Goal: Information Seeking & Learning: Learn about a topic

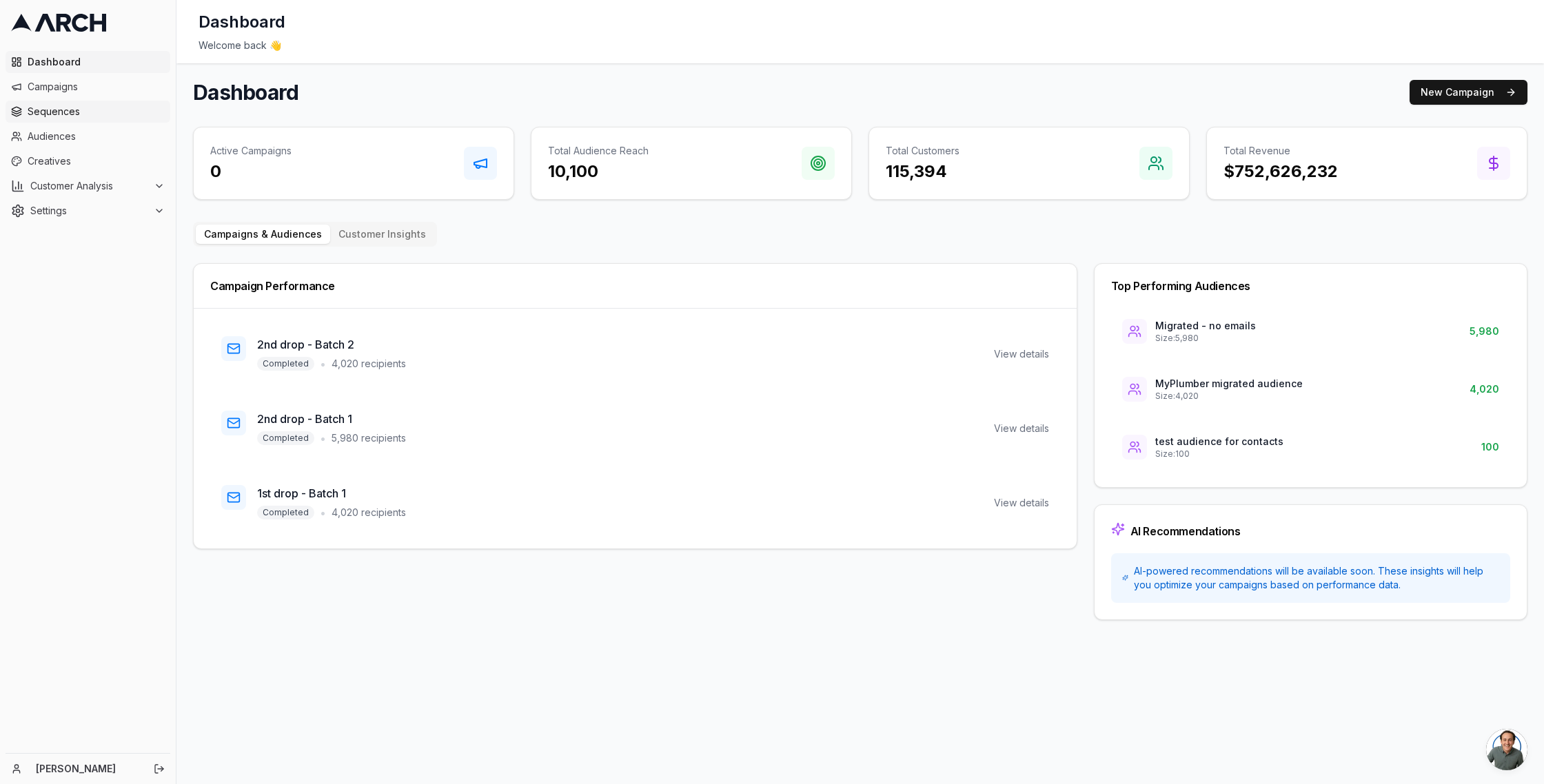
click at [51, 112] on span "Sequences" at bounding box center [96, 112] width 137 height 14
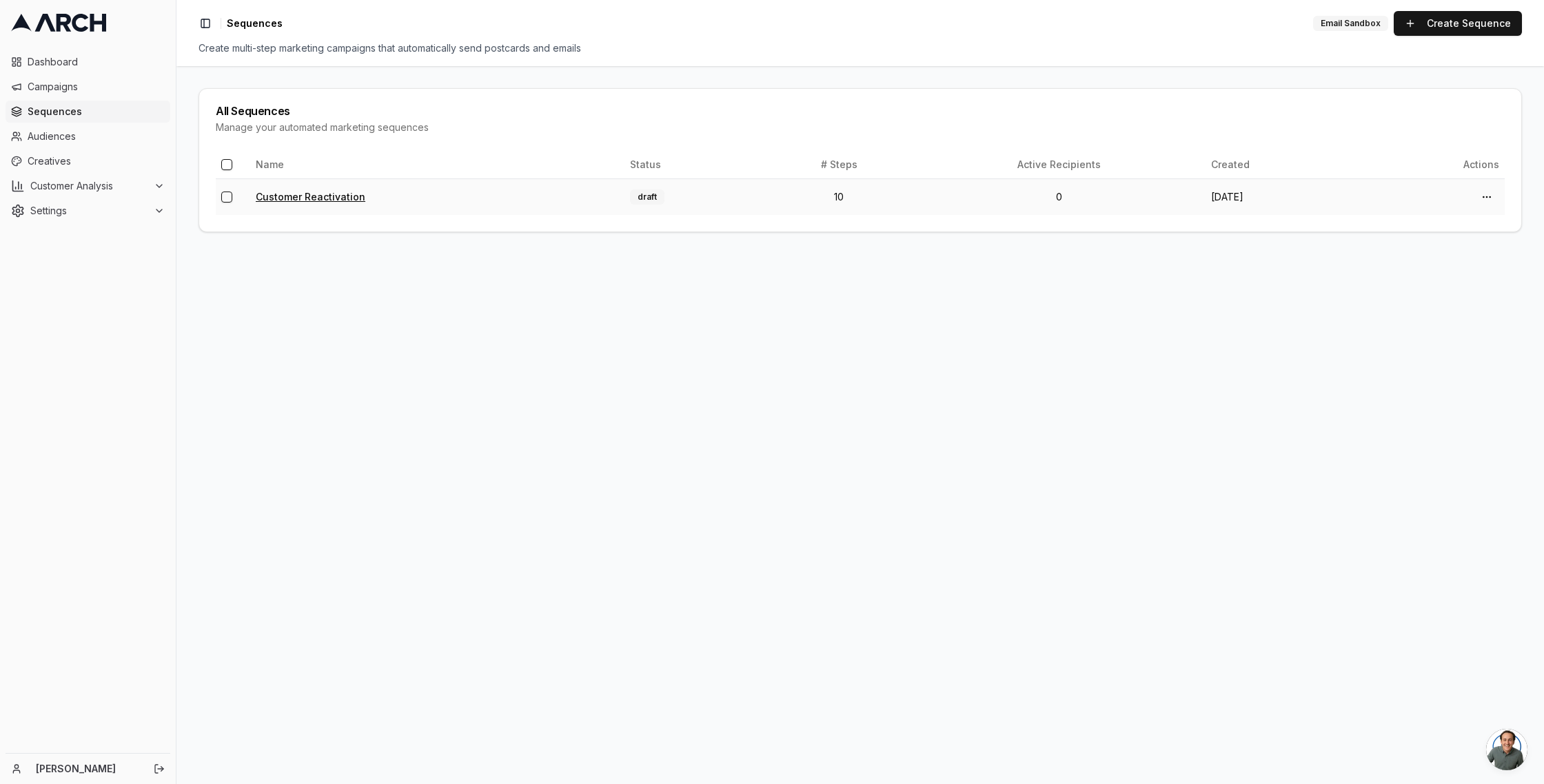
click at [339, 197] on link "Customer Reactivation" at bounding box center [310, 197] width 109 height 12
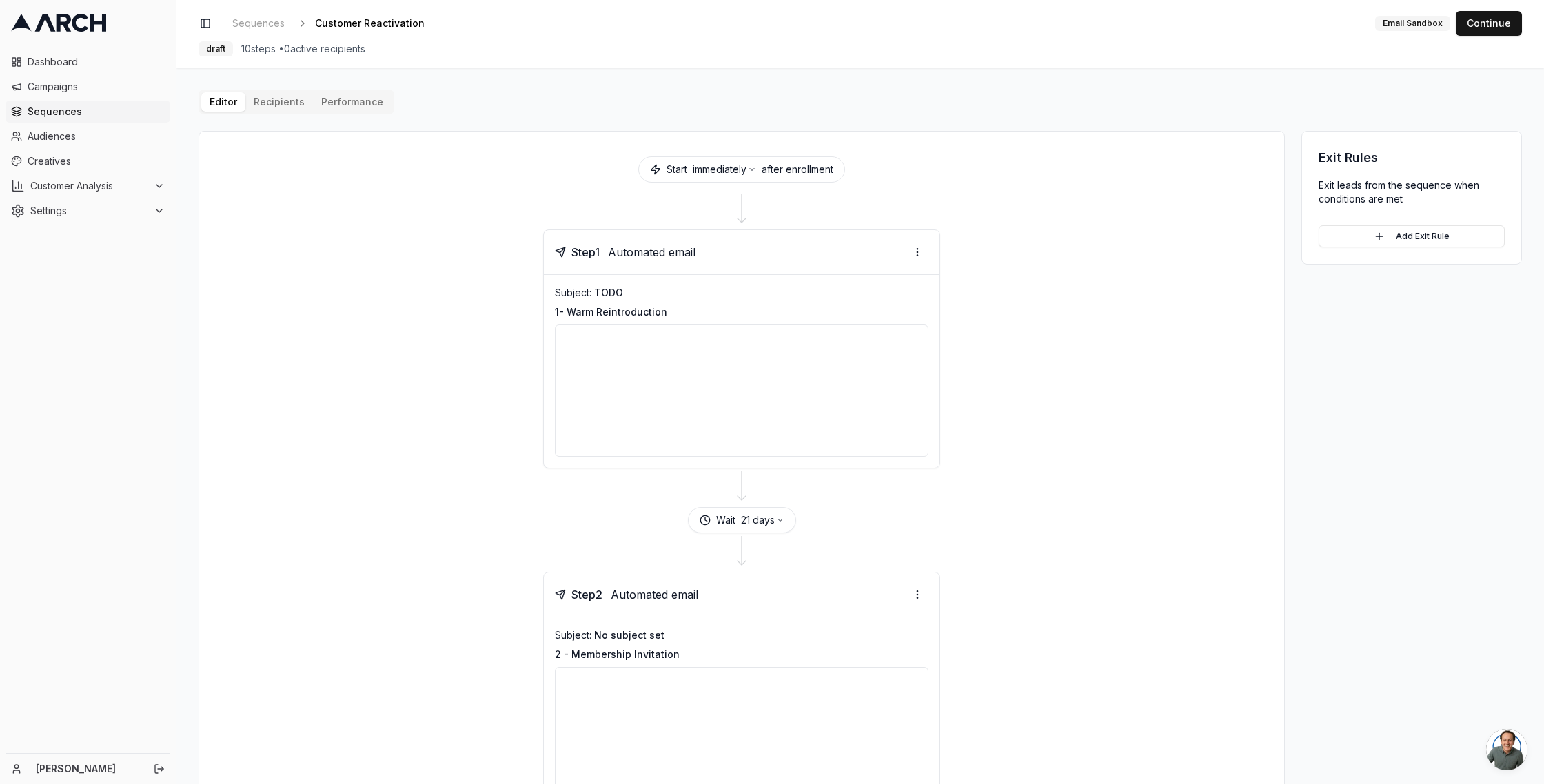
click at [663, 248] on span "Automated email" at bounding box center [652, 252] width 88 height 16
click at [1412, 22] on div "Email Sandbox" at bounding box center [1412, 23] width 75 height 15
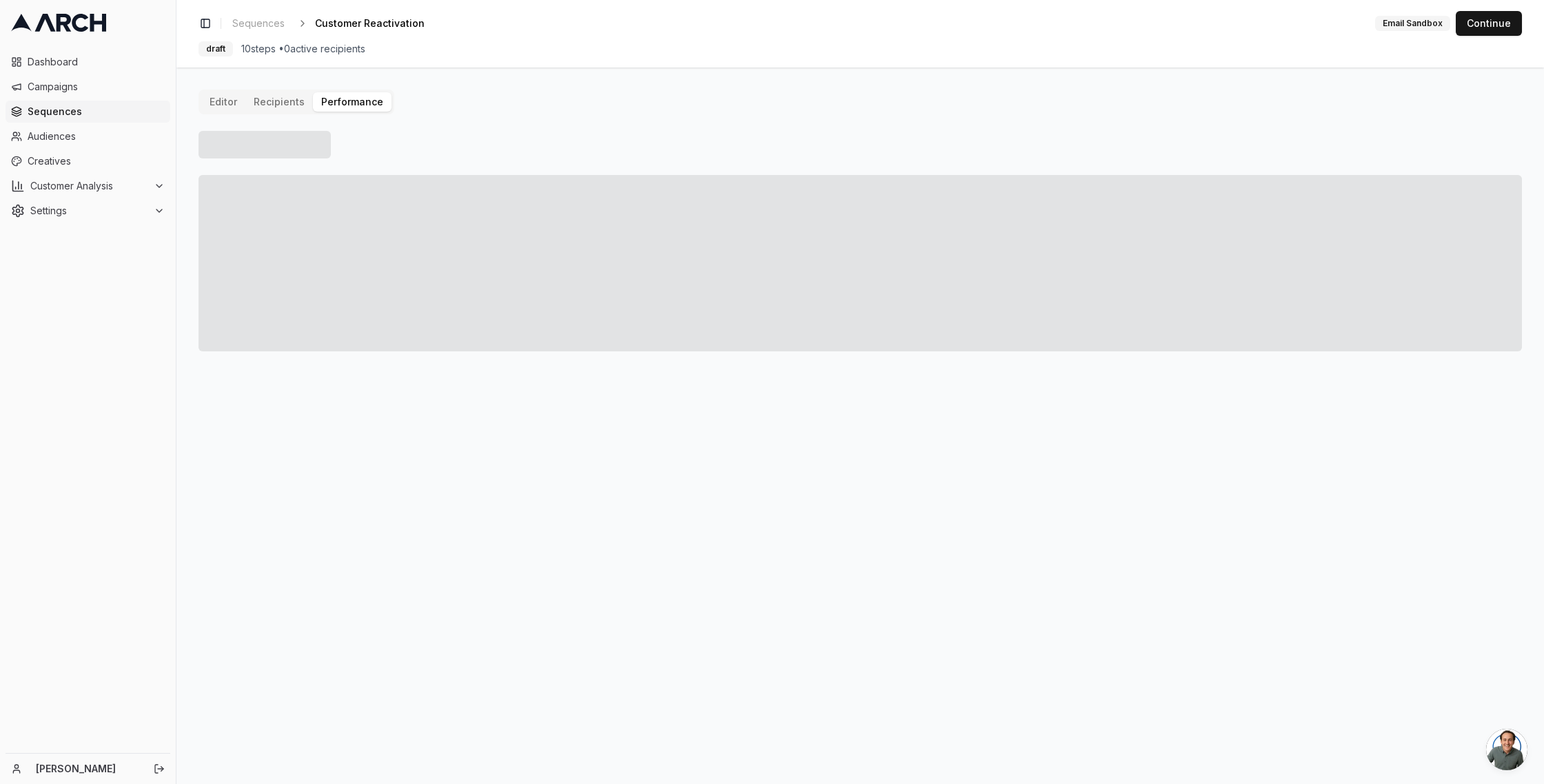
click at [339, 103] on button "Performance" at bounding box center [353, 102] width 79 height 19
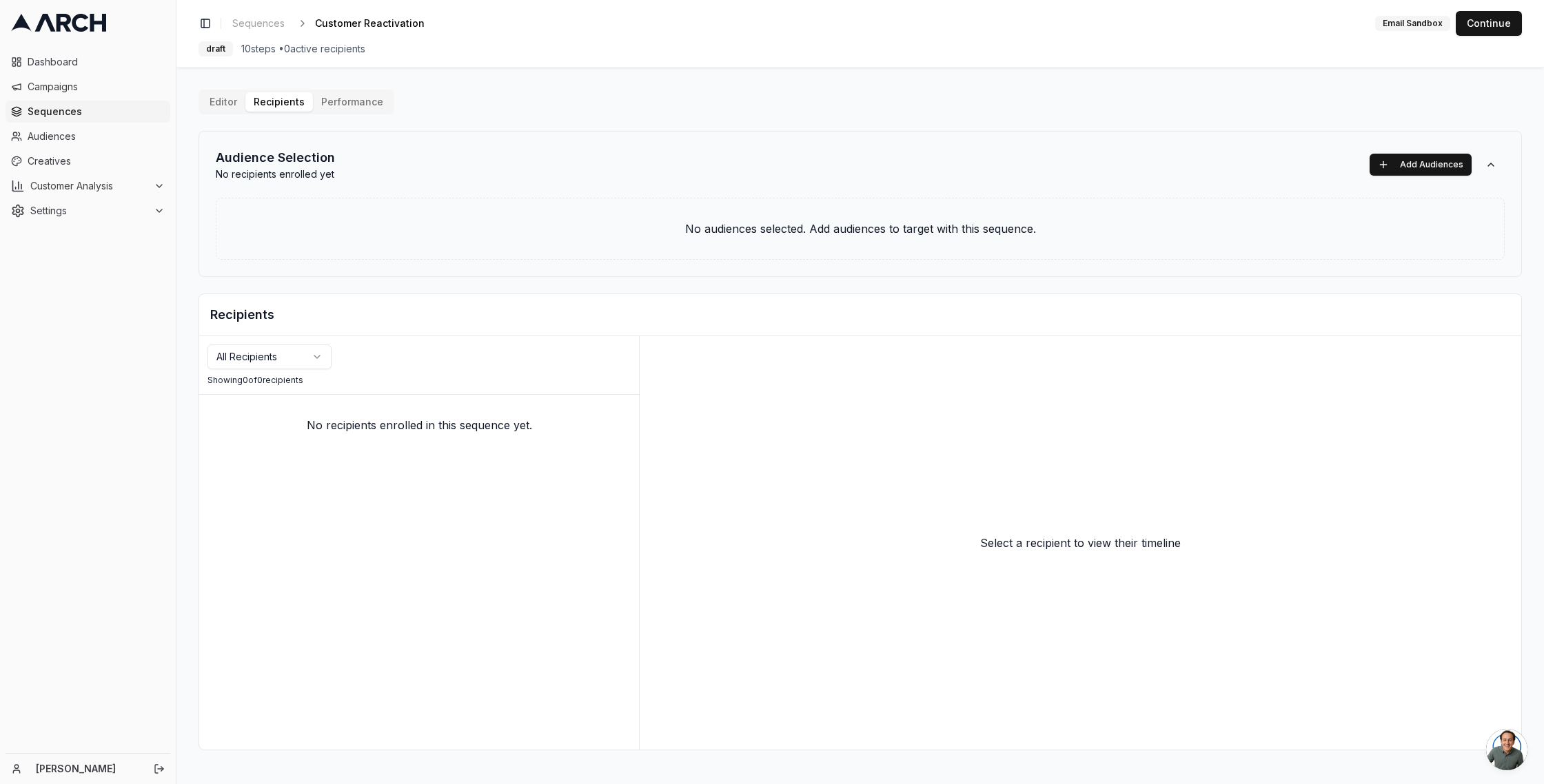
click at [220, 102] on button "Editor" at bounding box center [223, 102] width 44 height 19
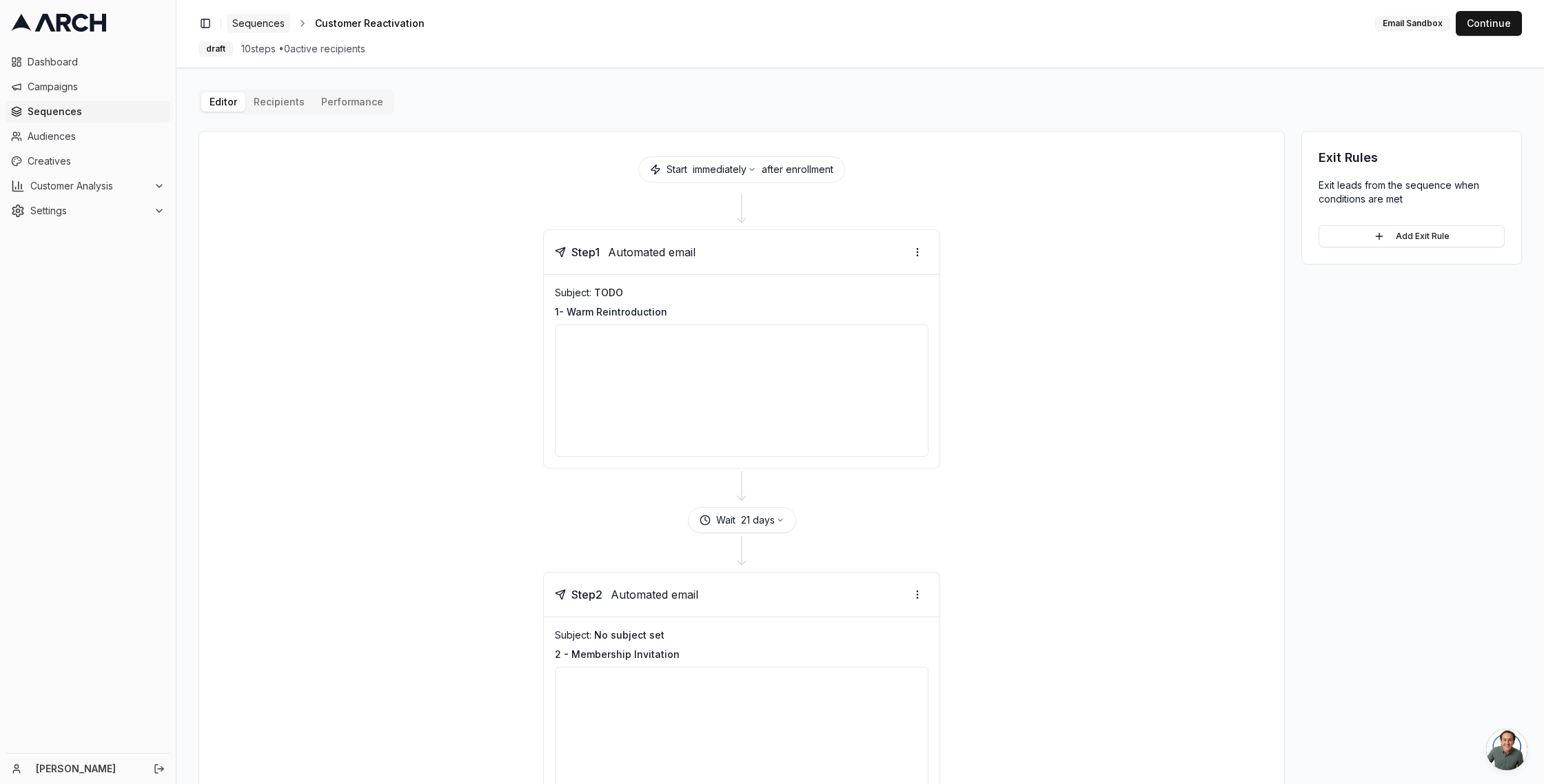
click at [254, 22] on span "Sequences" at bounding box center [258, 23] width 52 height 14
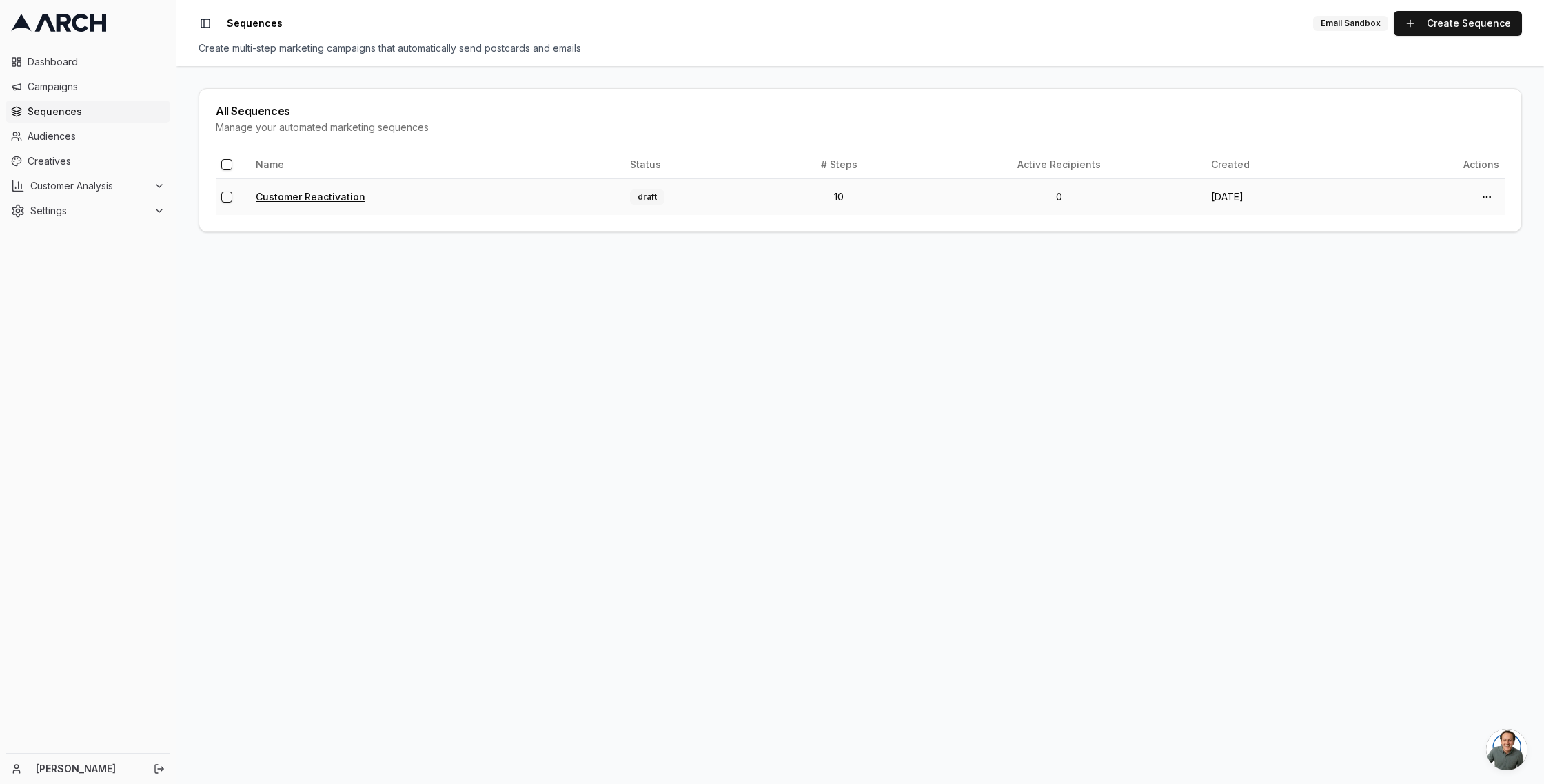
click at [334, 199] on link "Customer Reactivation" at bounding box center [310, 197] width 109 height 12
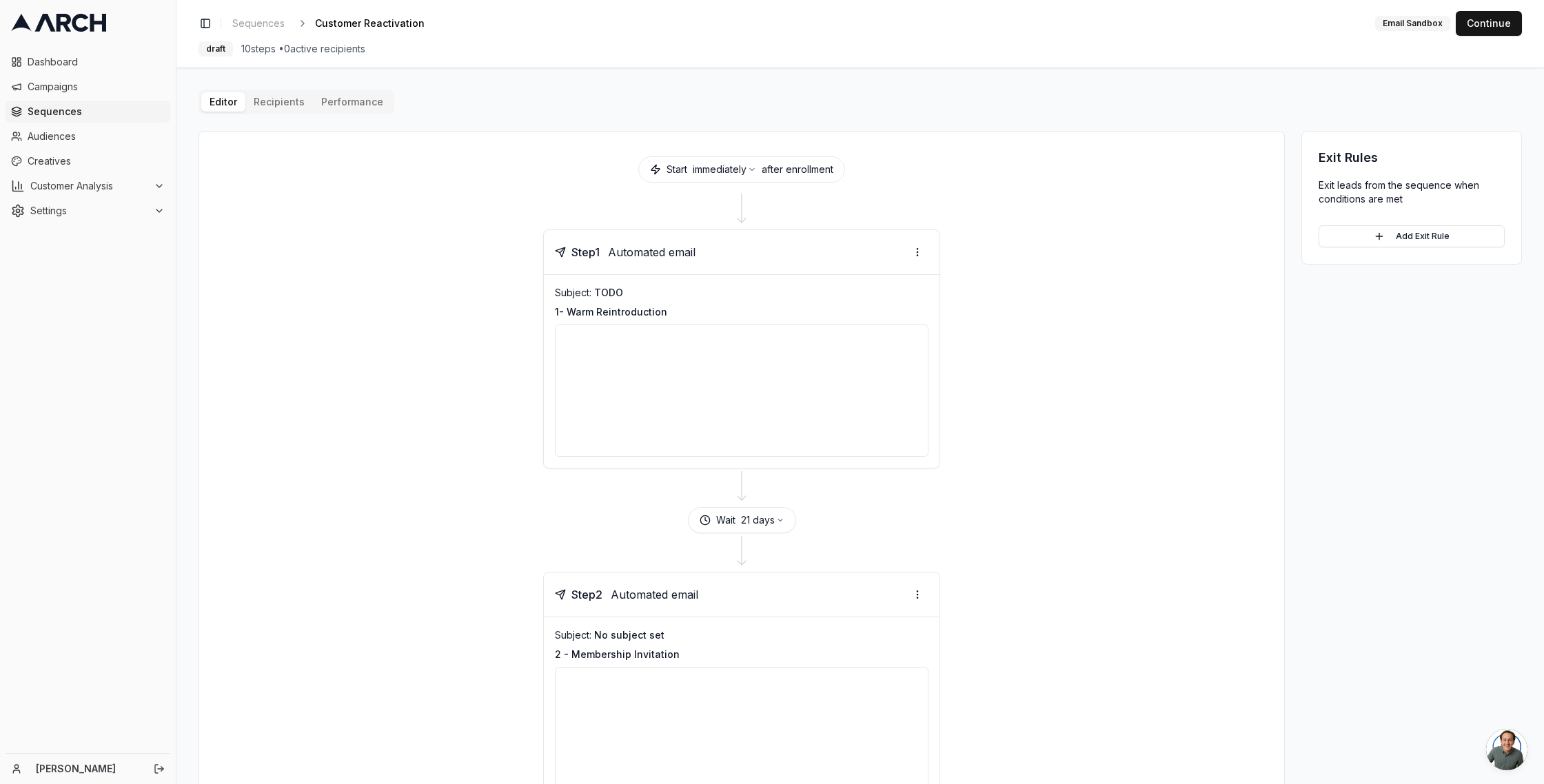
click at [741, 379] on div at bounding box center [742, 391] width 374 height 132
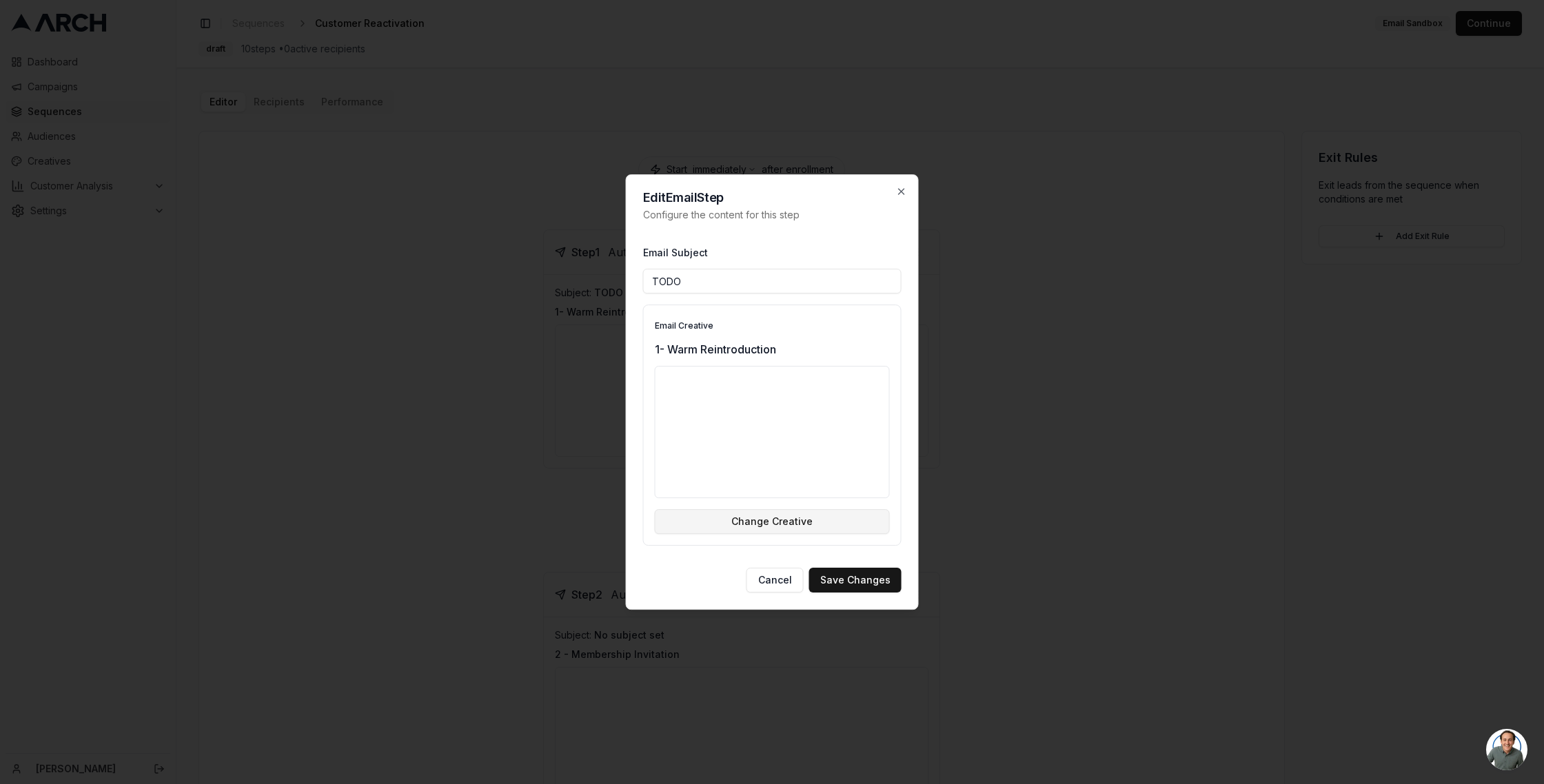
click at [763, 518] on button "Change Creative" at bounding box center [772, 521] width 235 height 25
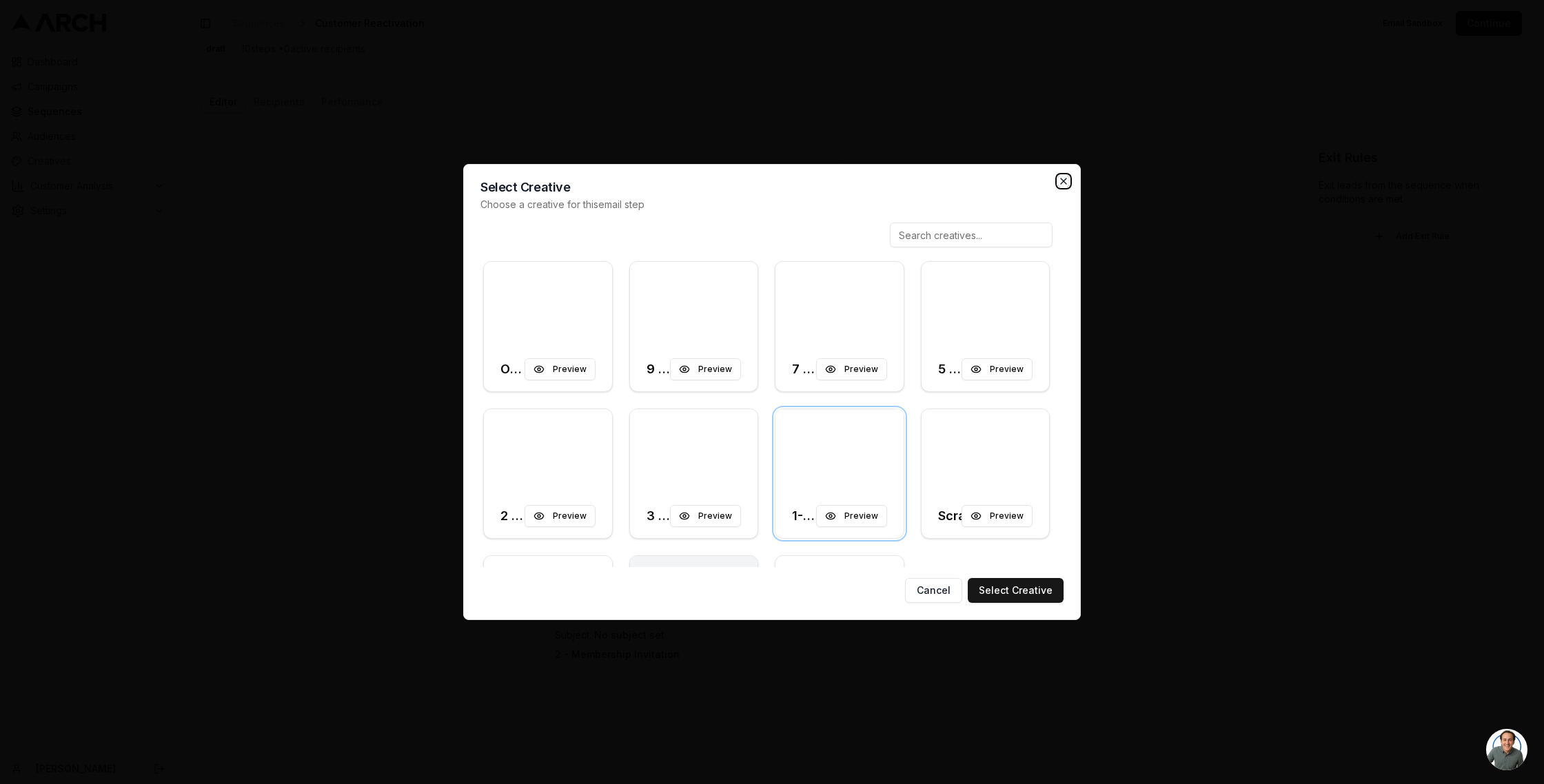
click at [1064, 179] on icon "button" at bounding box center [1063, 181] width 11 height 11
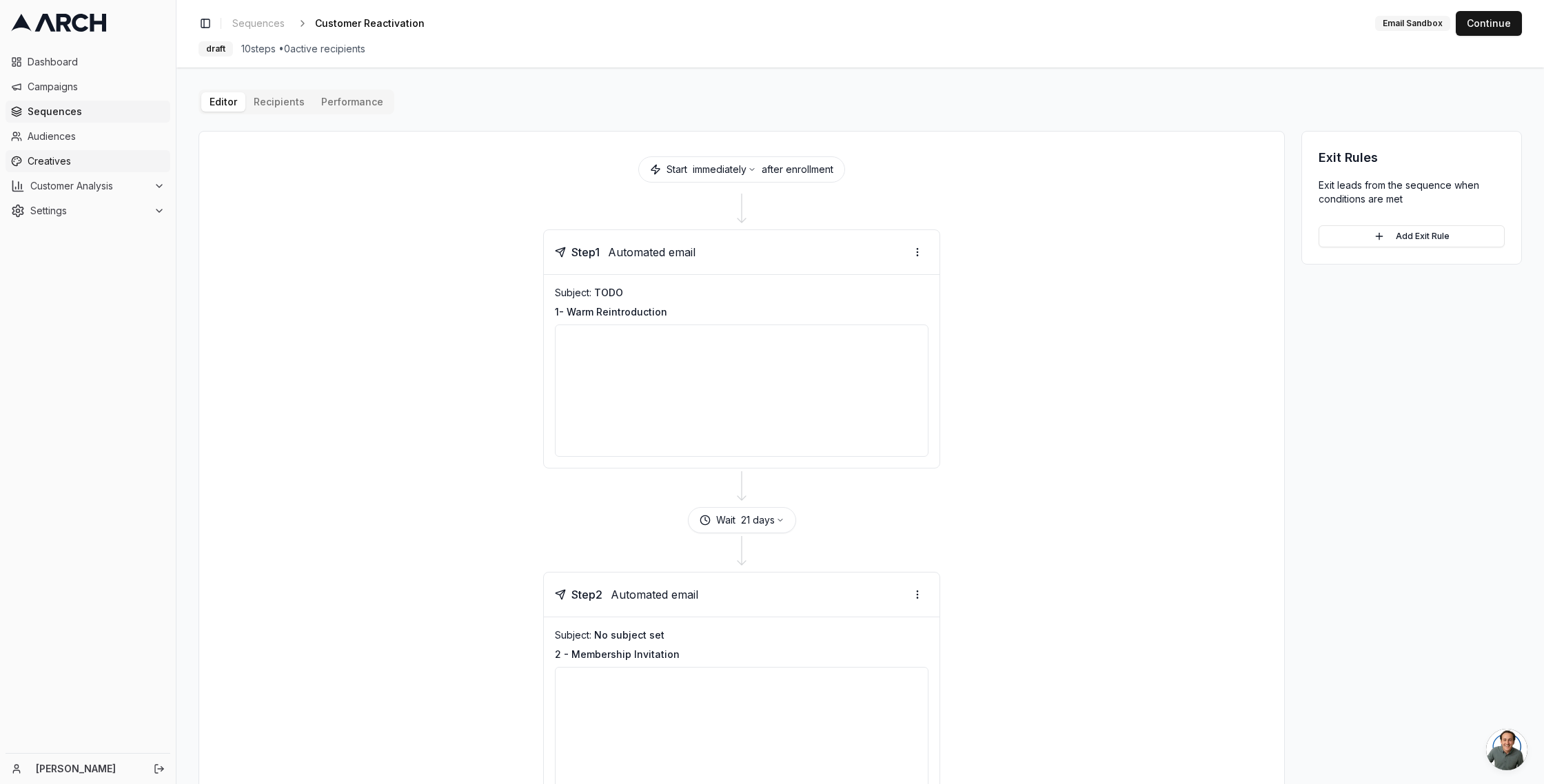
click at [43, 156] on span "Creatives" at bounding box center [96, 161] width 137 height 14
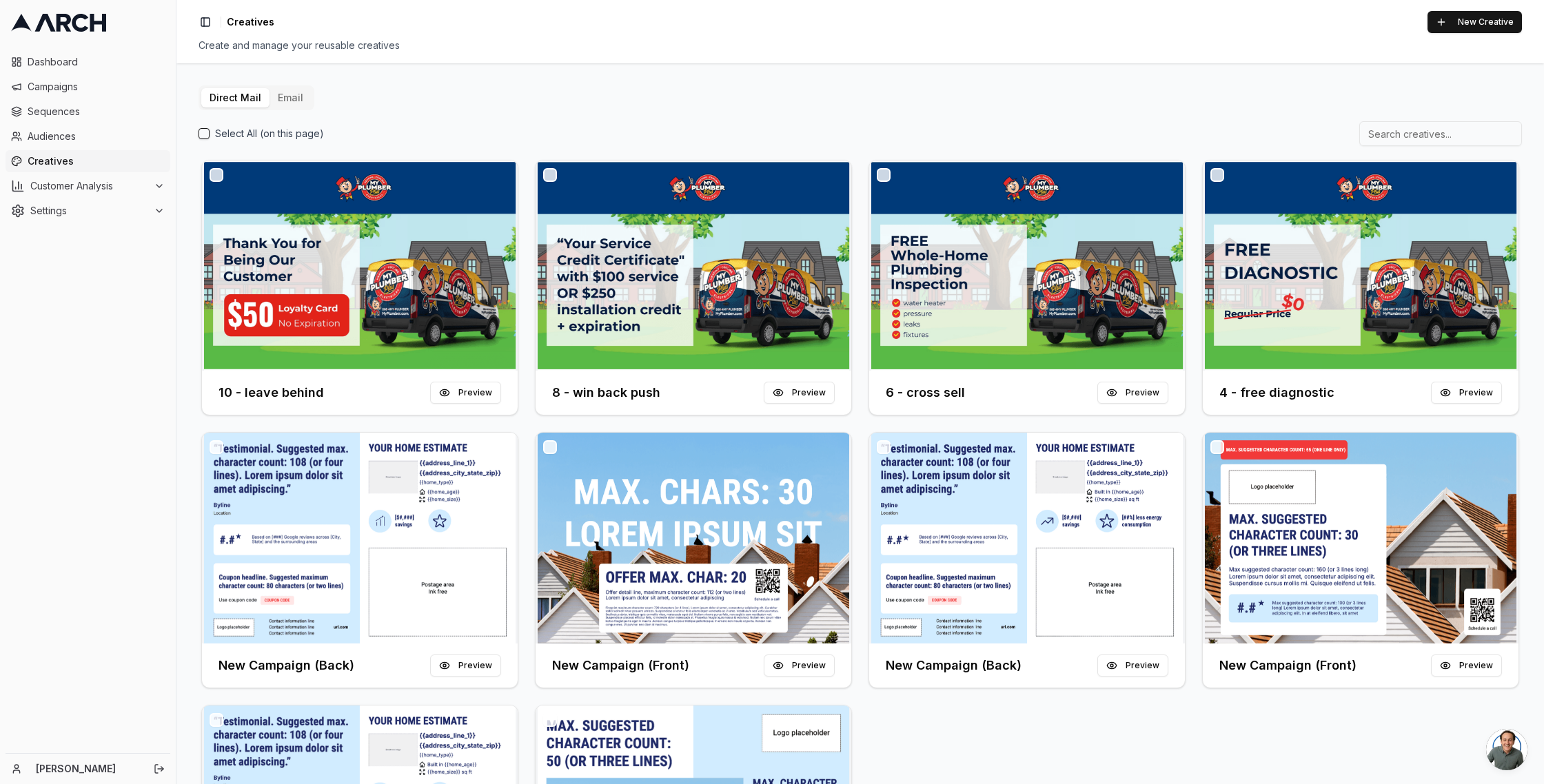
click at [289, 94] on button "Email" at bounding box center [290, 98] width 42 height 19
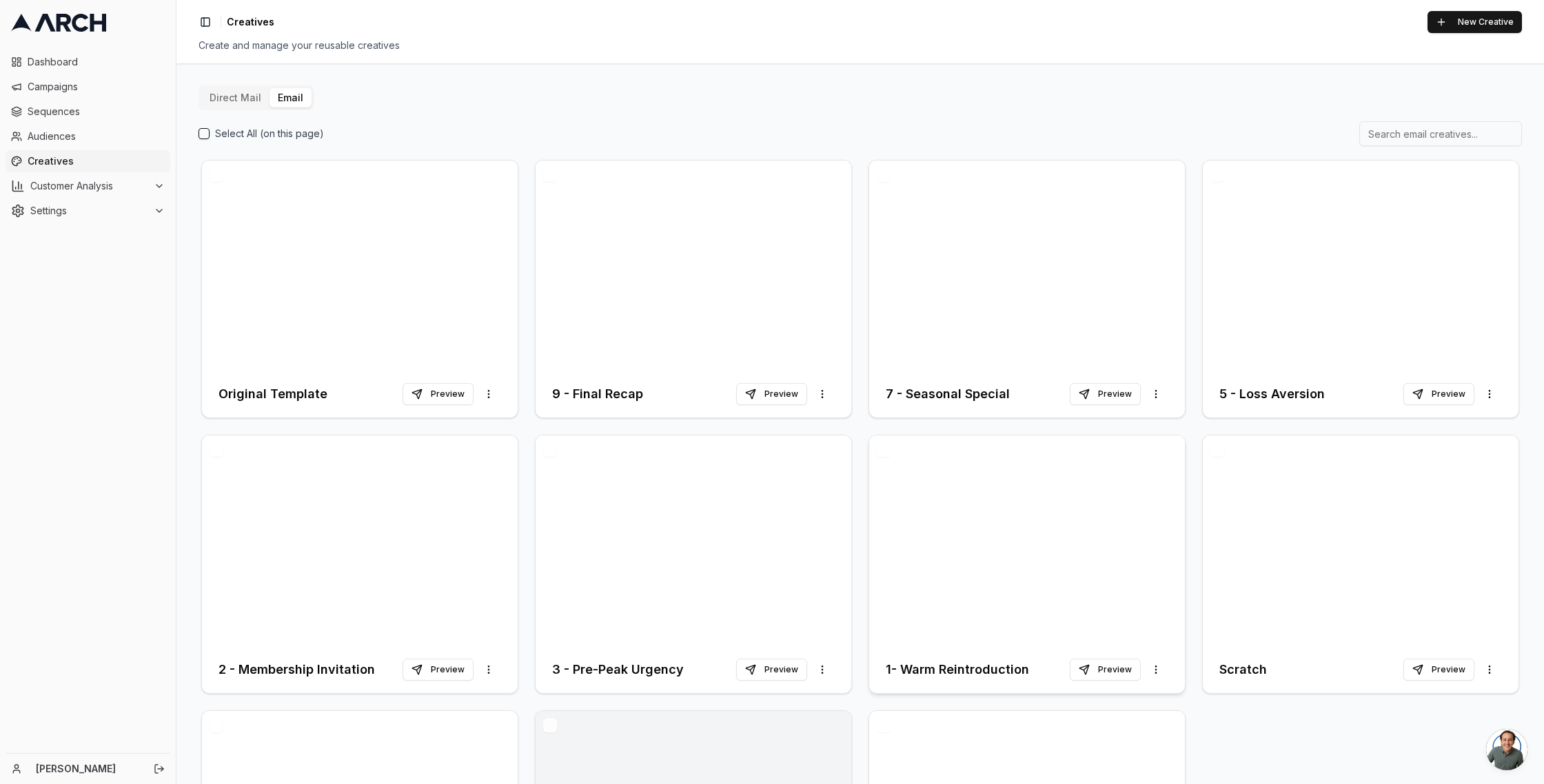
click at [984, 561] on div at bounding box center [1027, 541] width 315 height 211
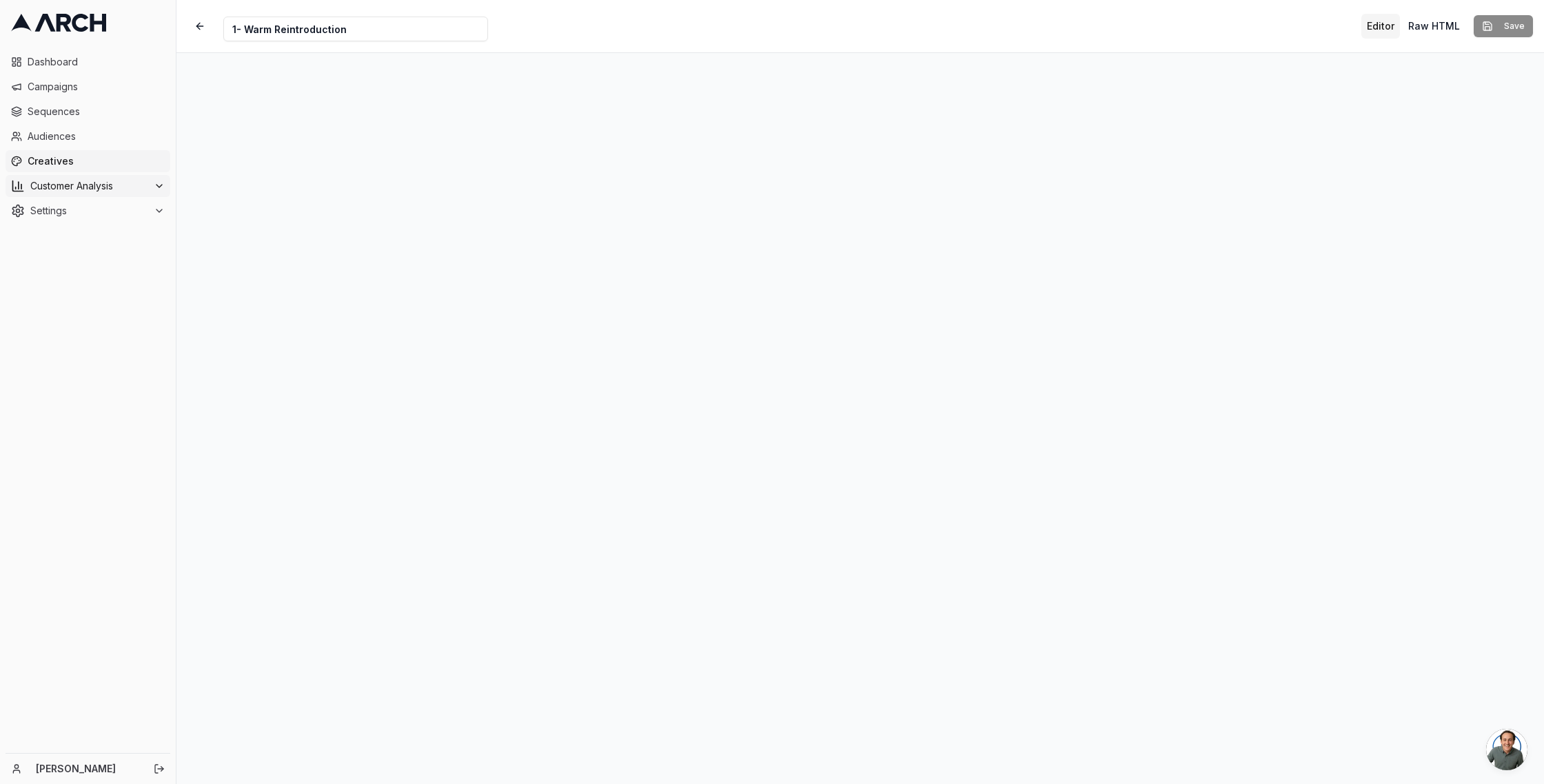
click at [56, 181] on span "Customer Analysis" at bounding box center [89, 186] width 118 height 14
click at [70, 213] on span "Overview" at bounding box center [72, 208] width 44 height 14
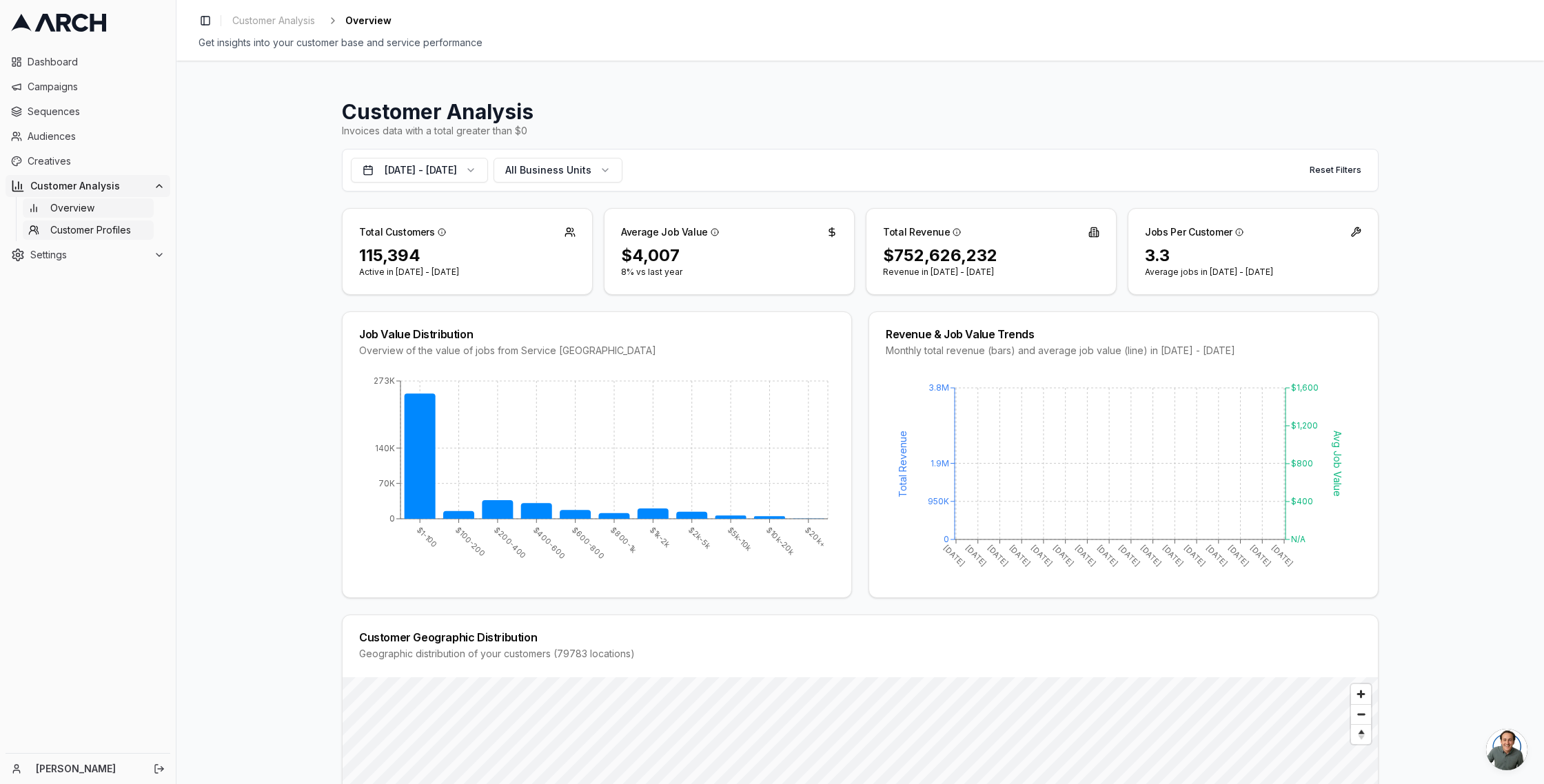
click at [97, 229] on span "Customer Profiles" at bounding box center [91, 230] width 80 height 14
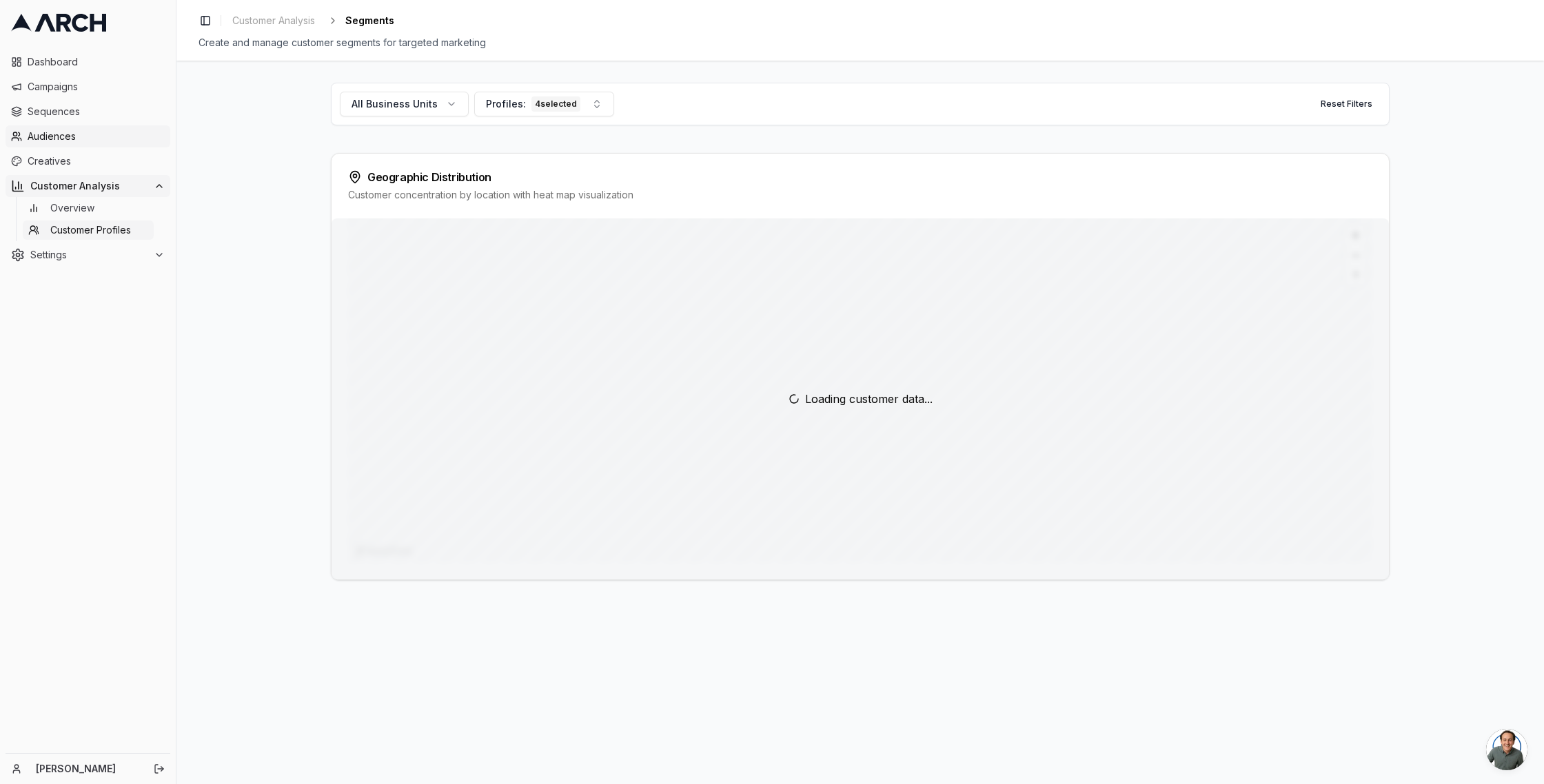
click at [48, 137] on span "Audiences" at bounding box center [96, 136] width 137 height 14
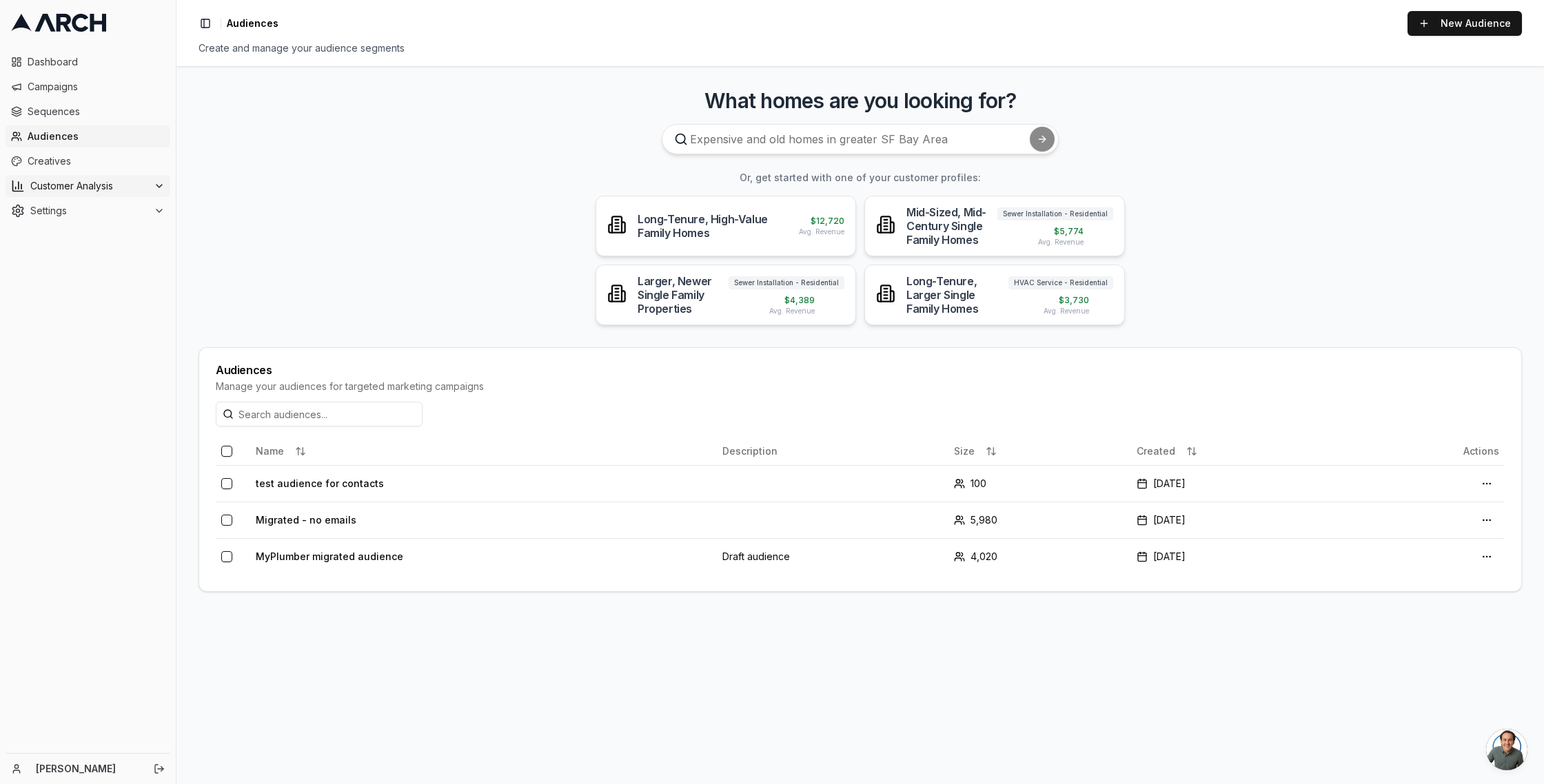
click at [59, 185] on span "Customer Analysis" at bounding box center [89, 186] width 118 height 14
click at [68, 234] on span "Customer Profiles" at bounding box center [91, 230] width 80 height 14
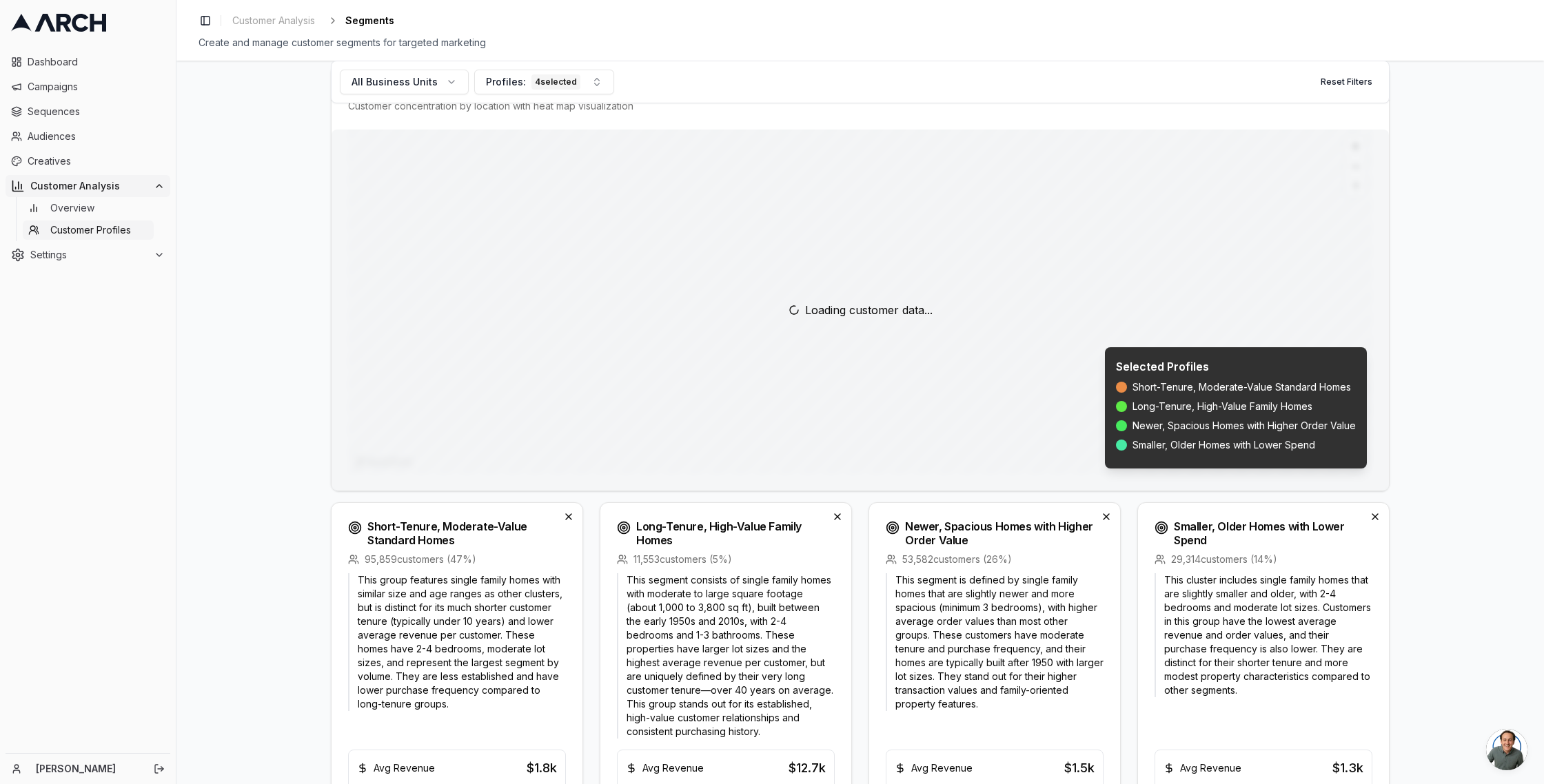
scroll to position [91, 0]
click at [1355, 144] on span "Zoom in" at bounding box center [1356, 144] width 20 height 20
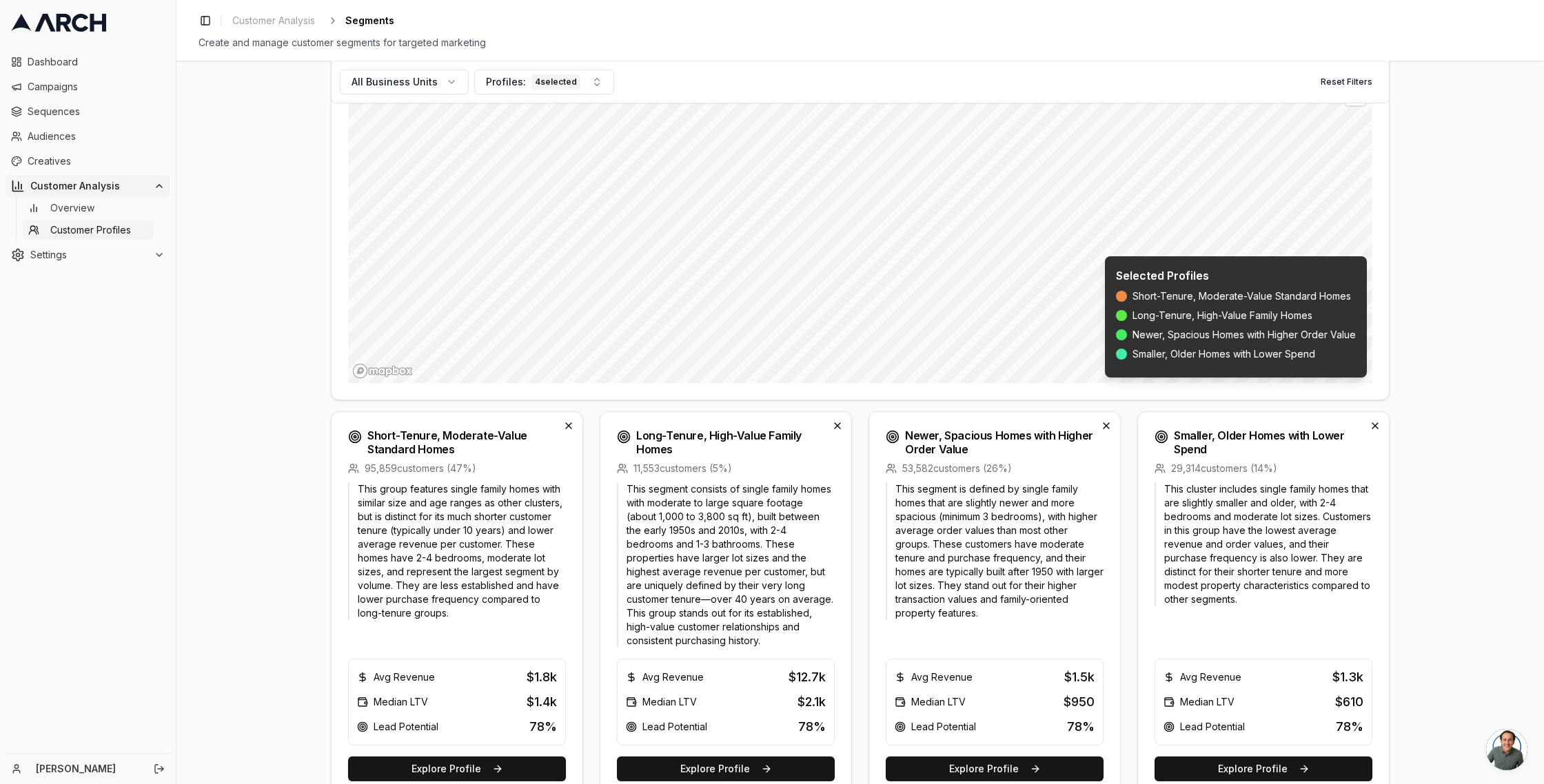
scroll to position [183, 0]
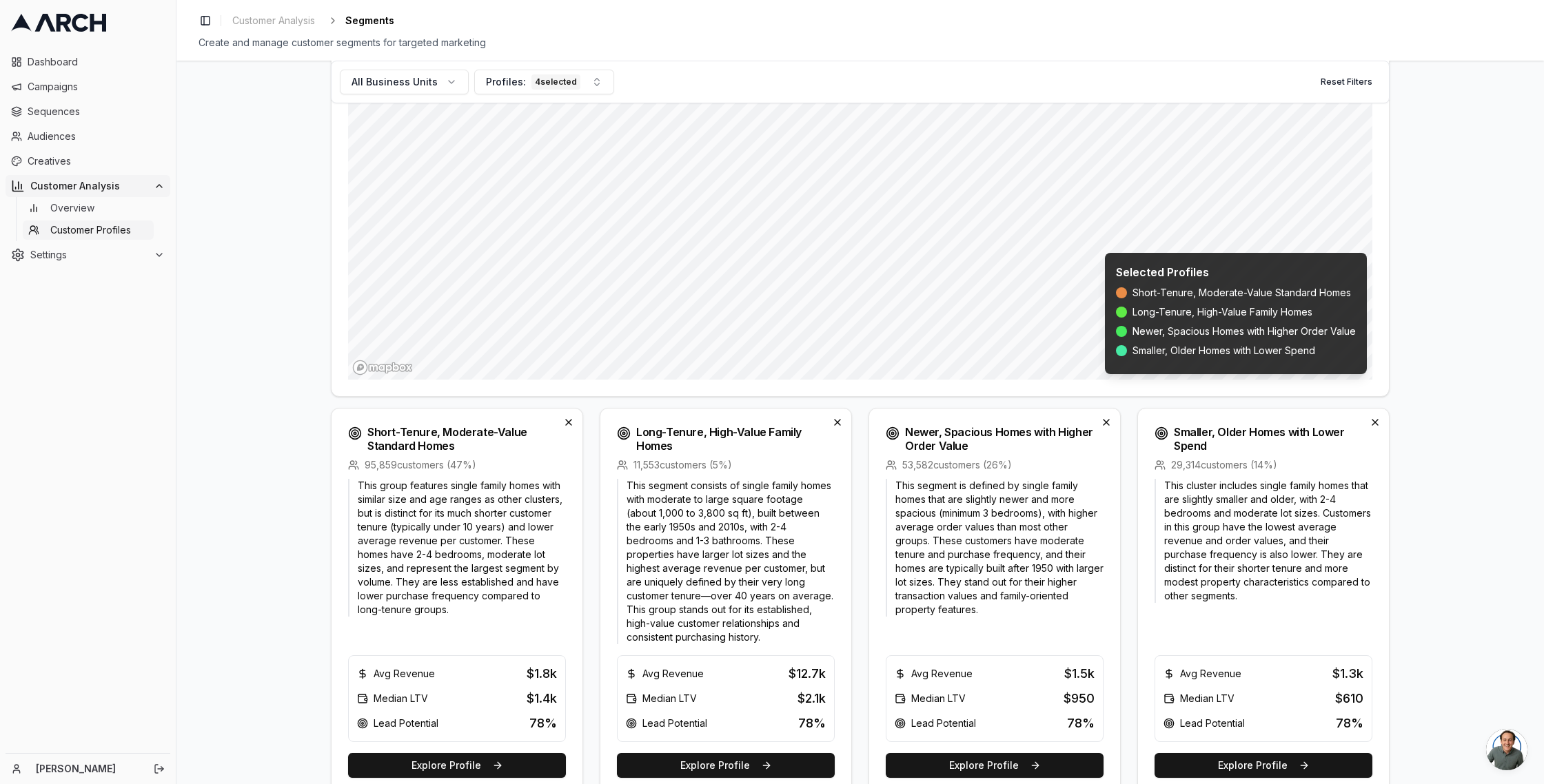
click at [993, 532] on p "This segment is defined by single family homes that are slightly newer and more…" at bounding box center [995, 547] width 218 height 138
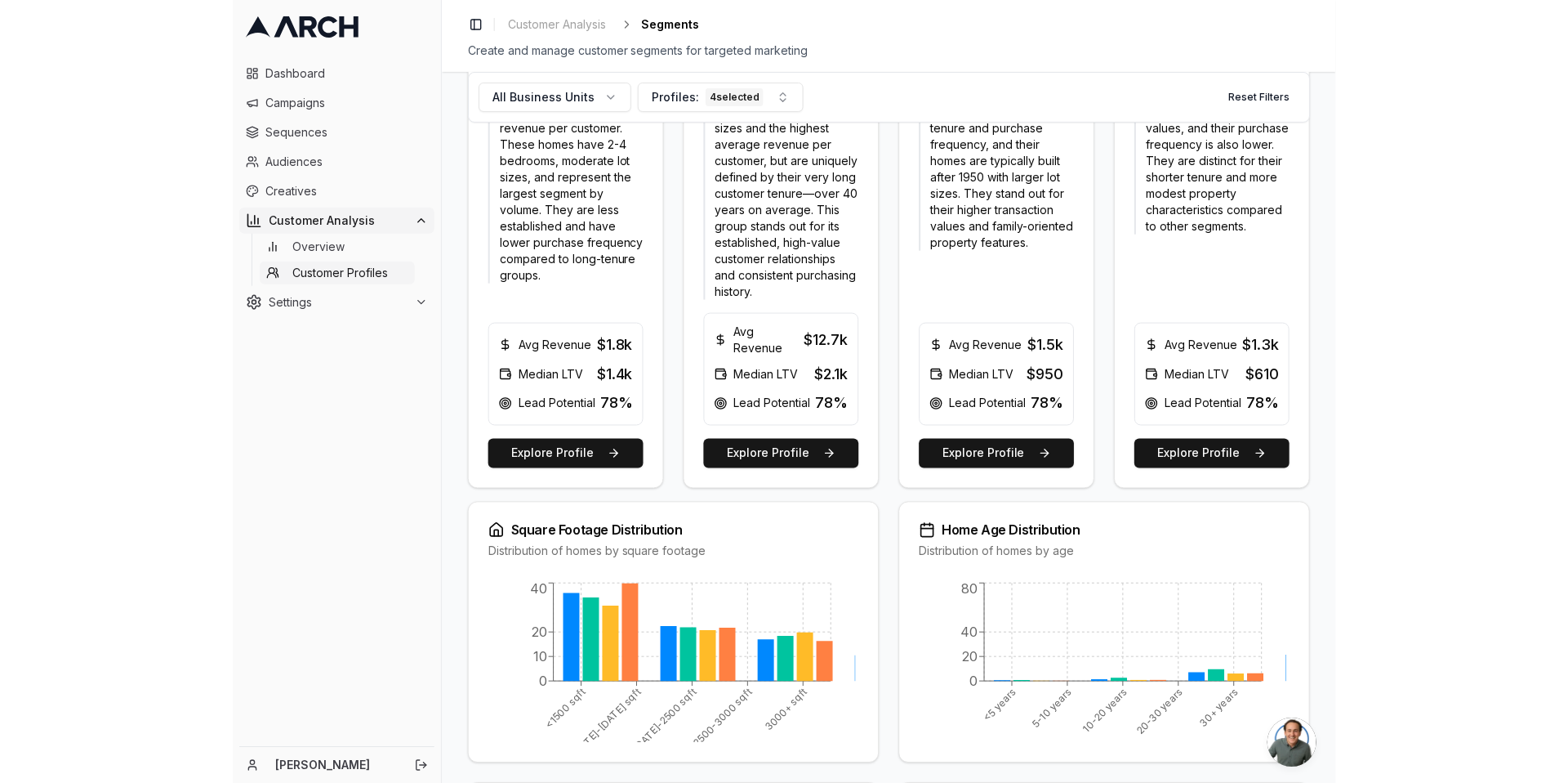
scroll to position [812, 0]
